Goal: Navigation & Orientation: Find specific page/section

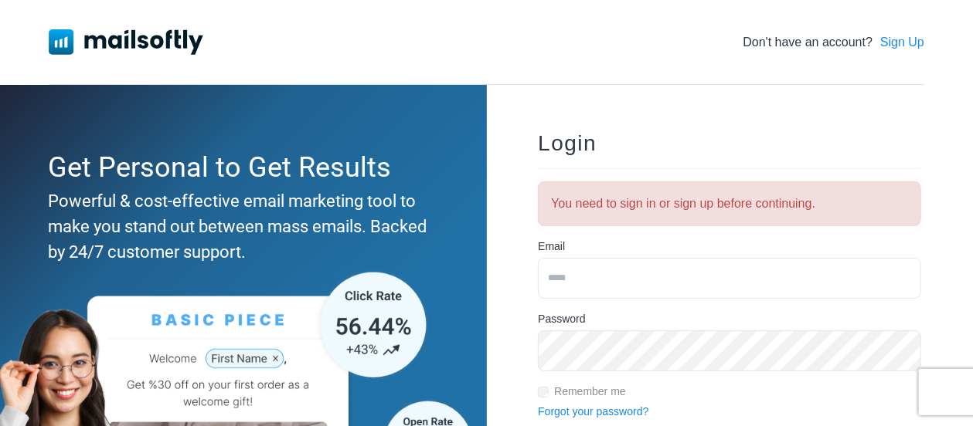
click at [586, 287] on input "email" at bounding box center [729, 278] width 383 height 41
type input "**********"
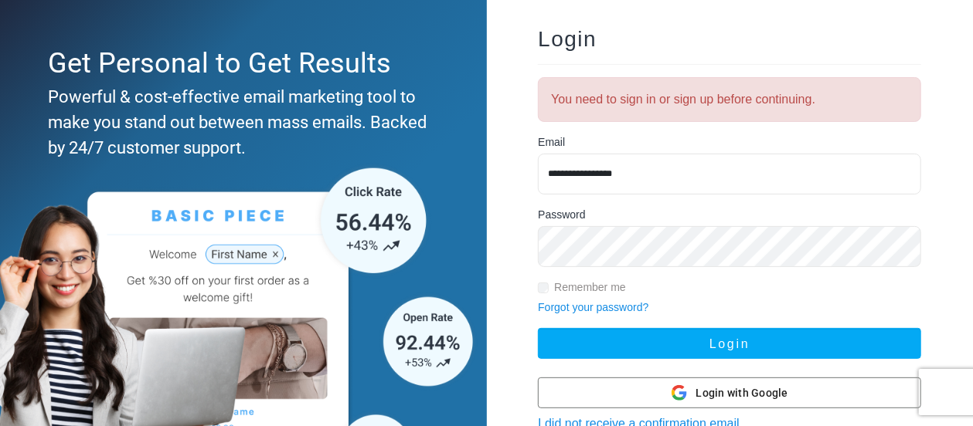
scroll to position [155, 0]
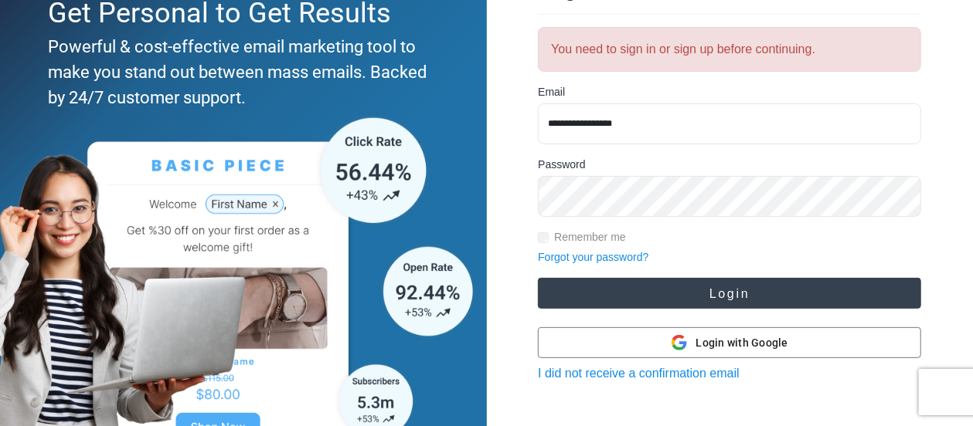
click at [732, 294] on button "Login" at bounding box center [729, 293] width 383 height 31
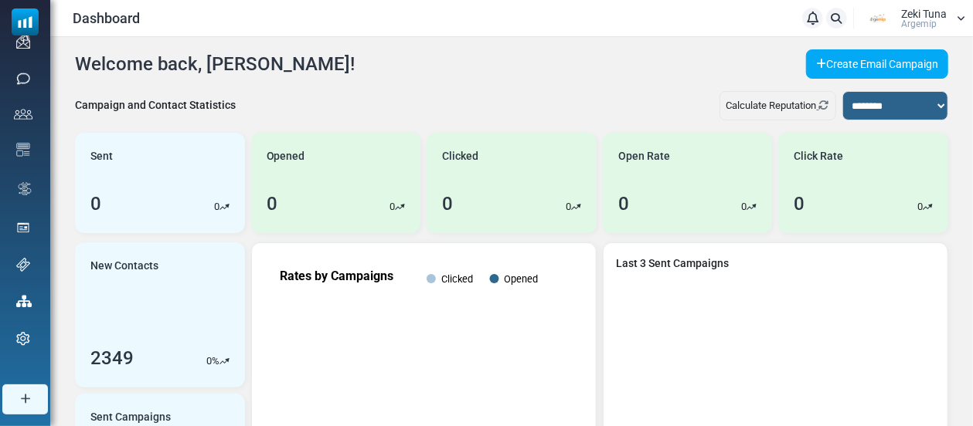
click at [922, 14] on span "Zeki Tuna" at bounding box center [924, 13] width 46 height 11
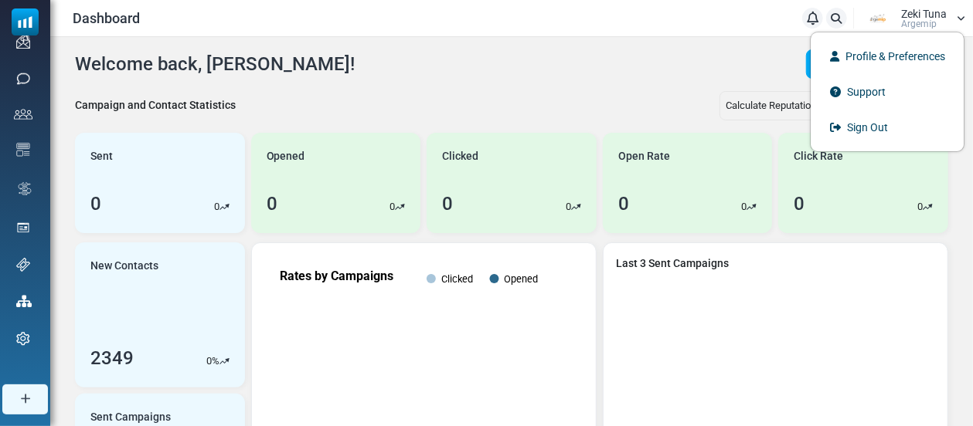
click at [632, 13] on div "Dashboard Notifications Zeki Tuna Argemi̇p Profile & Preferences Support Sign O…" at bounding box center [511, 18] width 907 height 21
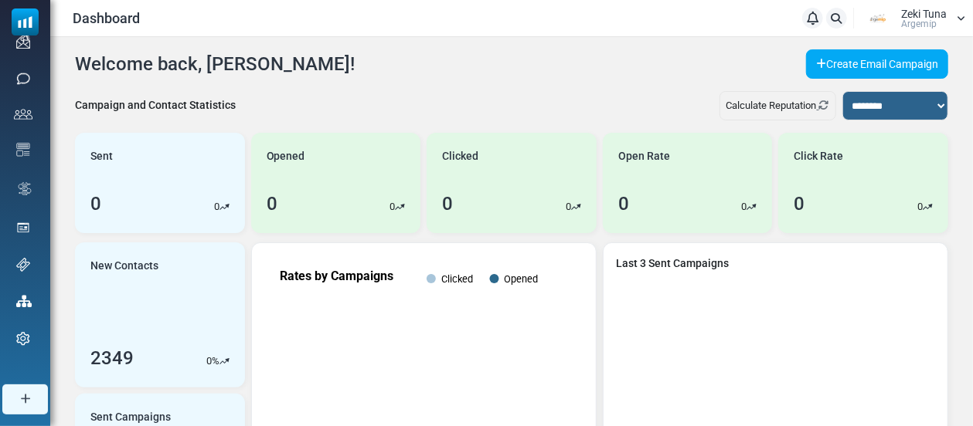
click at [954, 16] on div "Zeki Tuna Argemi̇p" at bounding box center [911, 18] width 107 height 23
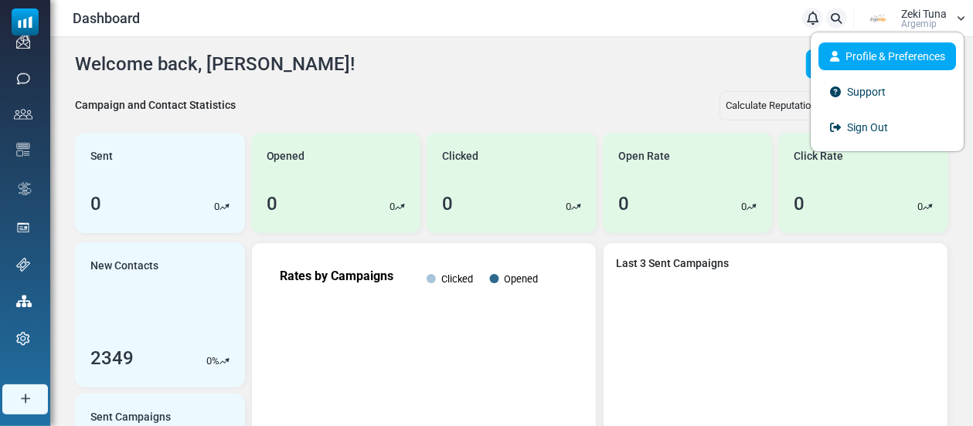
click at [905, 60] on link "Profile & Preferences" at bounding box center [887, 56] width 138 height 28
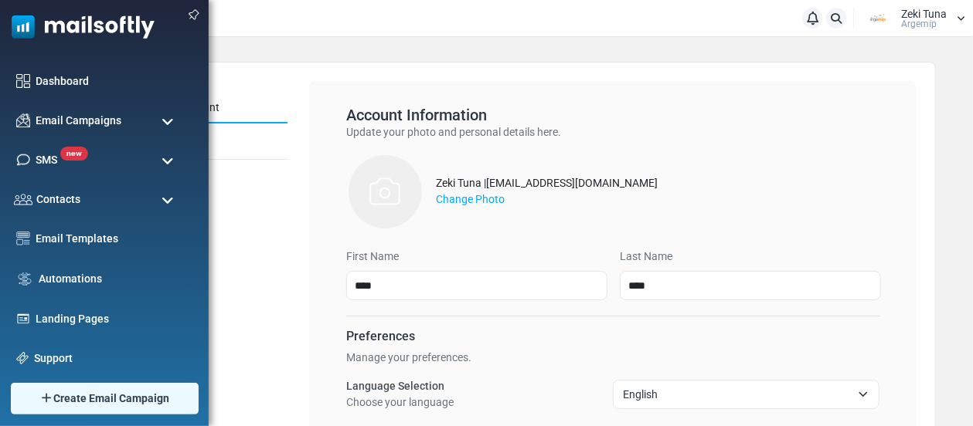
click at [171, 199] on span at bounding box center [167, 201] width 12 height 14
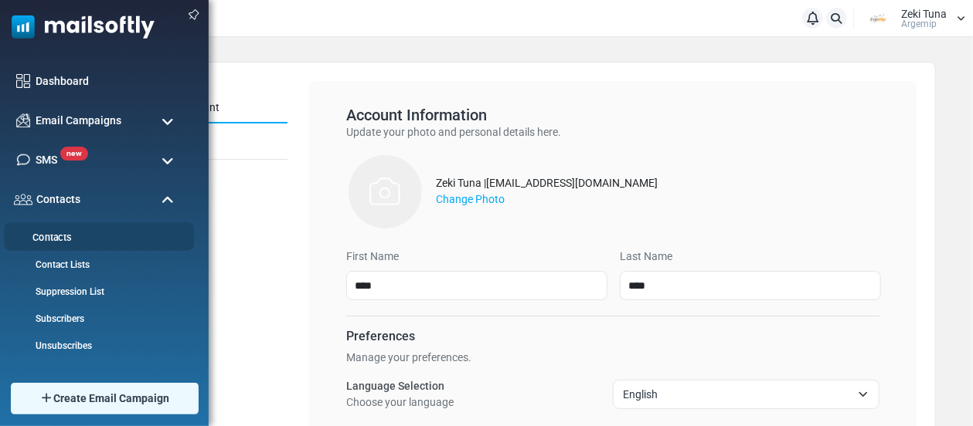
scroll to position [77, 0]
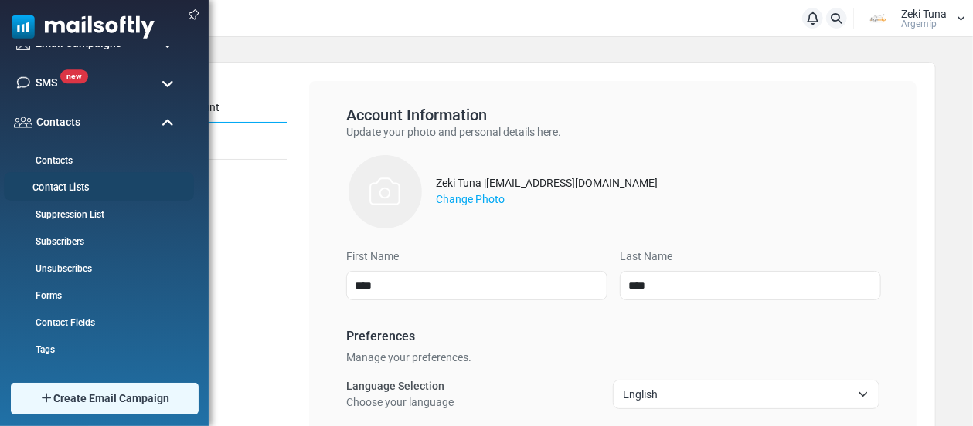
click at [103, 181] on link "Contact Lists" at bounding box center [96, 188] width 185 height 15
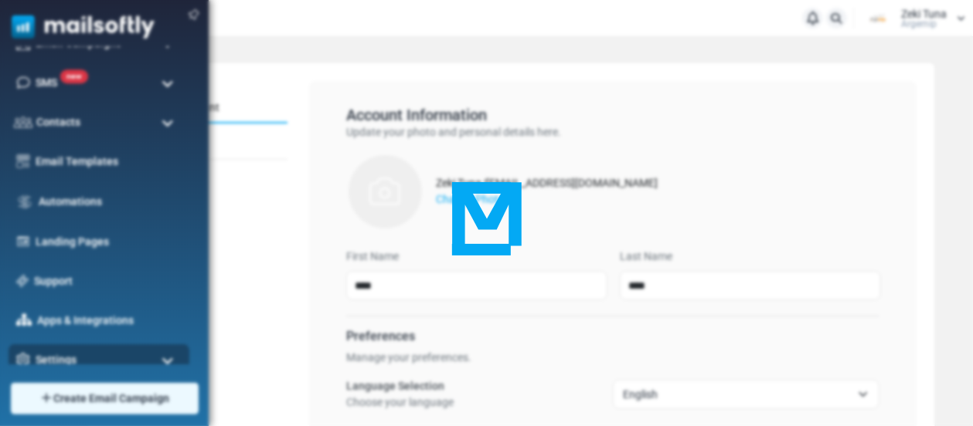
scroll to position [65, 0]
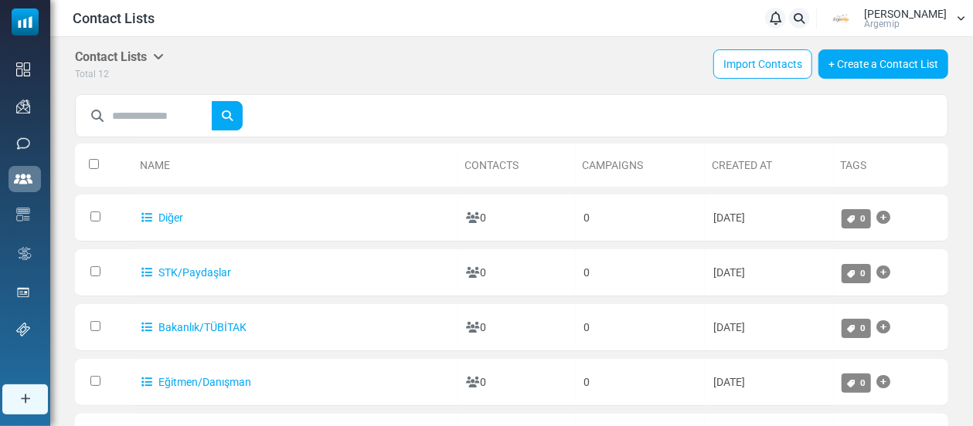
click at [936, 22] on div "Zeki Tuna Argemi̇p" at bounding box center [905, 18] width 83 height 20
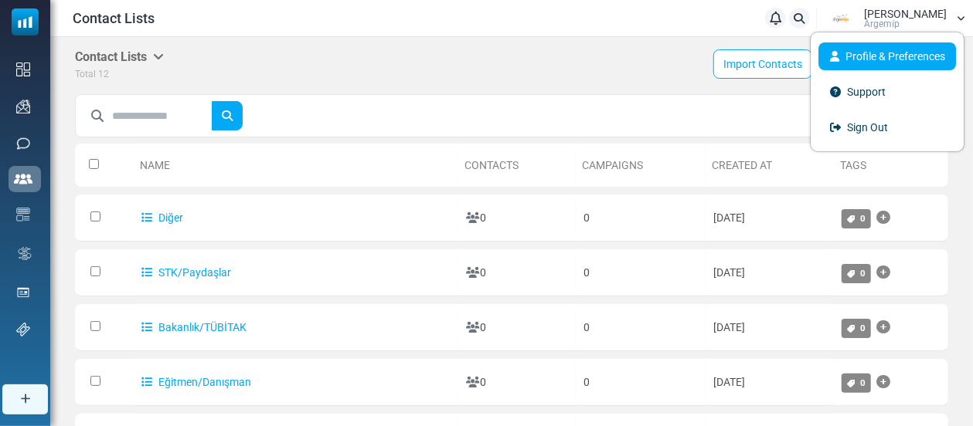
click at [887, 58] on link "Profile & Preferences" at bounding box center [887, 56] width 138 height 28
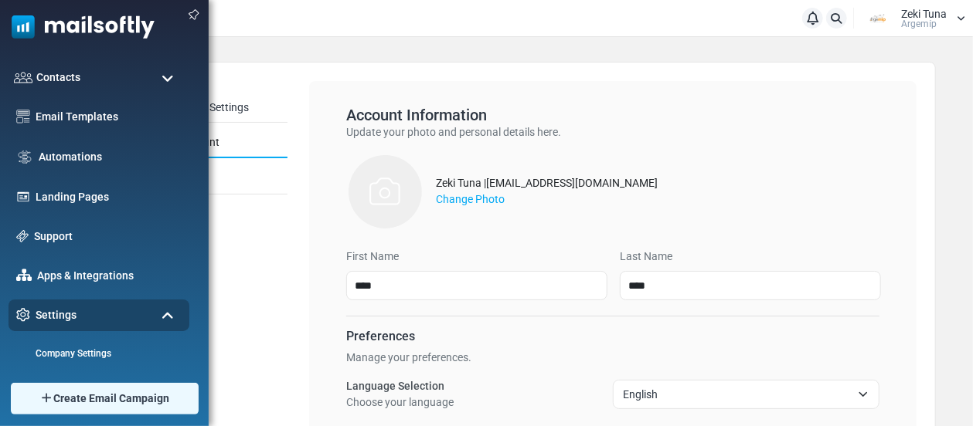
scroll to position [232, 0]
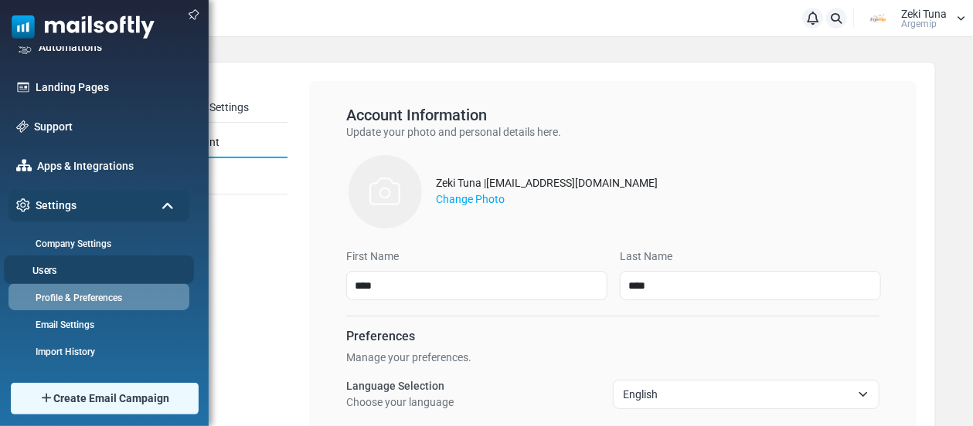
click at [57, 270] on link "Users" at bounding box center [96, 270] width 185 height 15
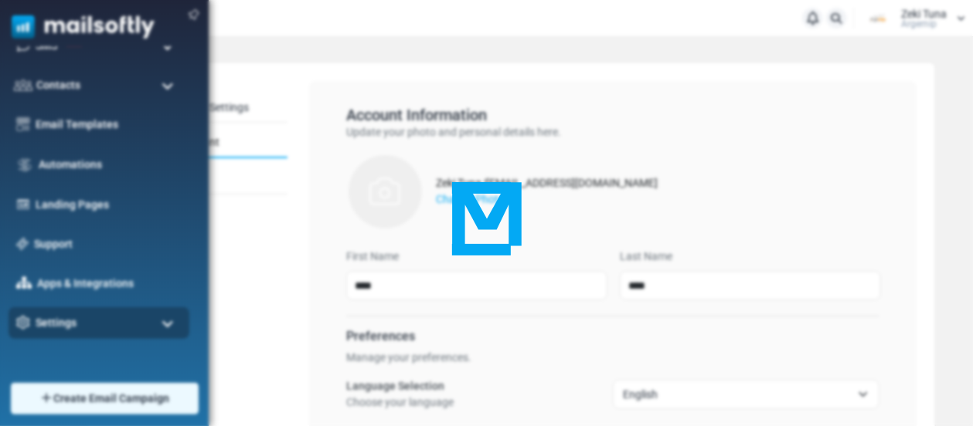
scroll to position [65, 0]
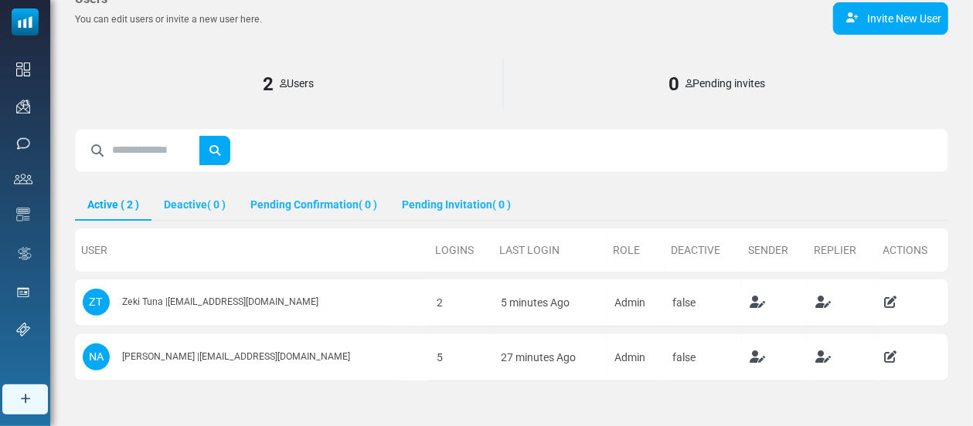
scroll to position [155, 0]
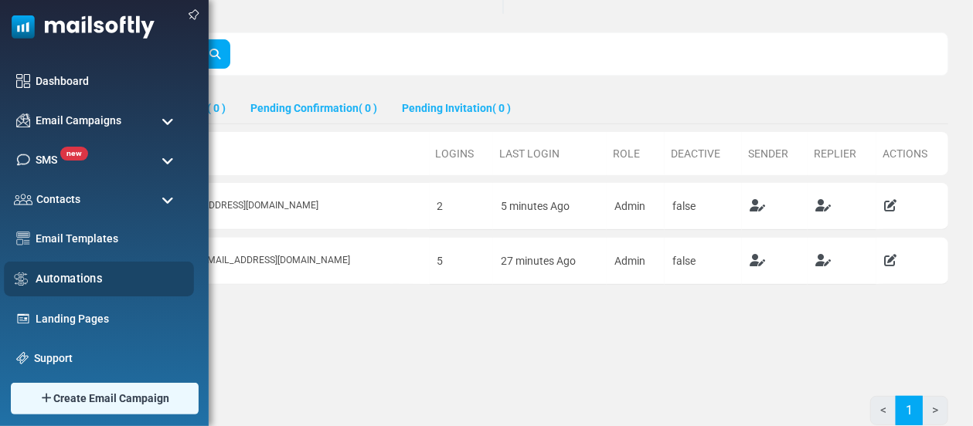
click at [70, 284] on link "Automations" at bounding box center [111, 278] width 150 height 17
